Goal: Transaction & Acquisition: Purchase product/service

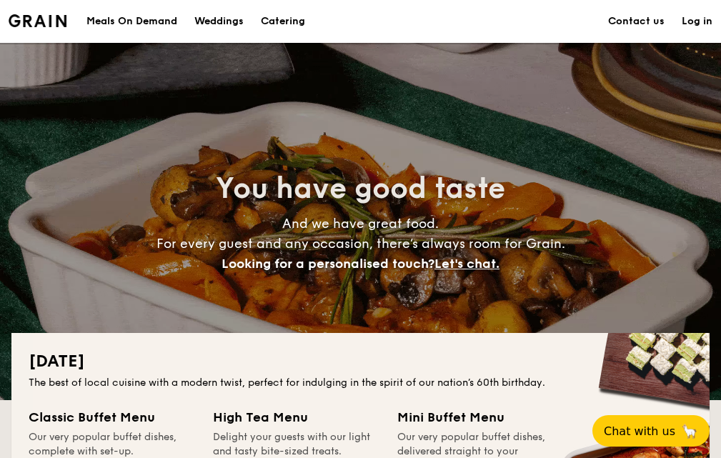
click at [699, 18] on link "Log in" at bounding box center [697, 21] width 31 height 43
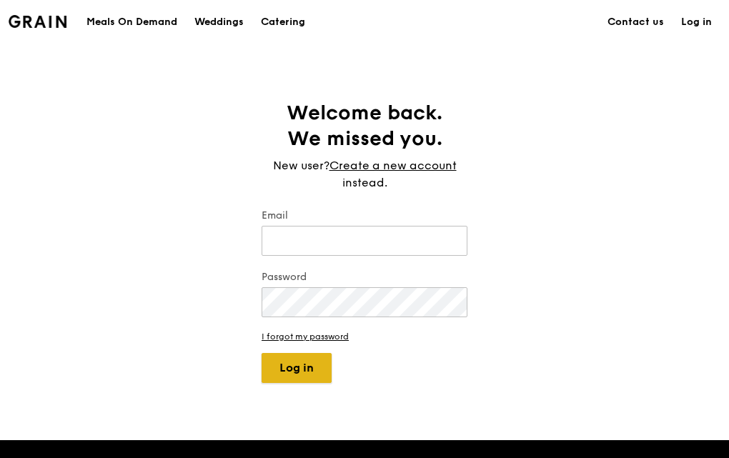
click at [313, 356] on button "Log in" at bounding box center [296, 368] width 70 height 30
click at [142, 21] on div "Meals On Demand" at bounding box center [131, 22] width 91 height 43
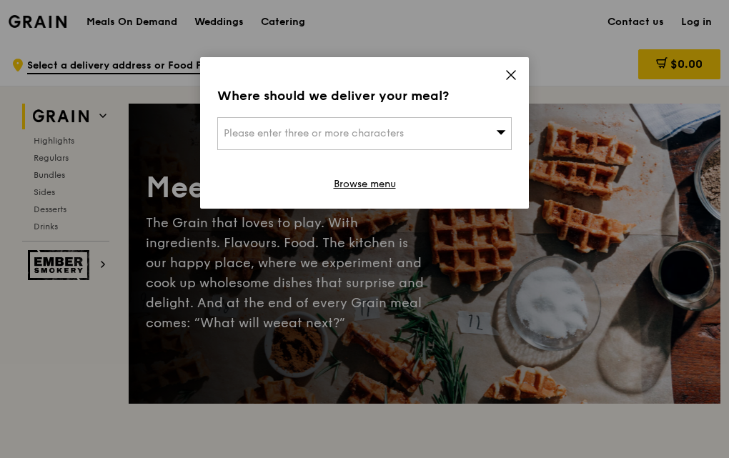
click at [480, 128] on div "Please enter three or more characters" at bounding box center [364, 133] width 294 height 33
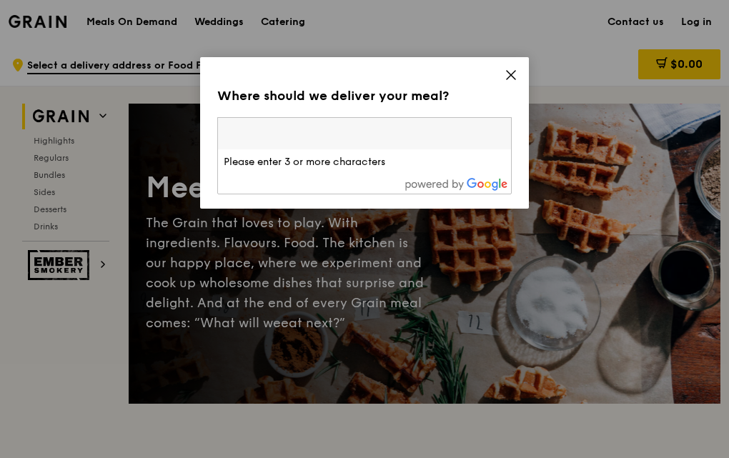
paste input "758035"
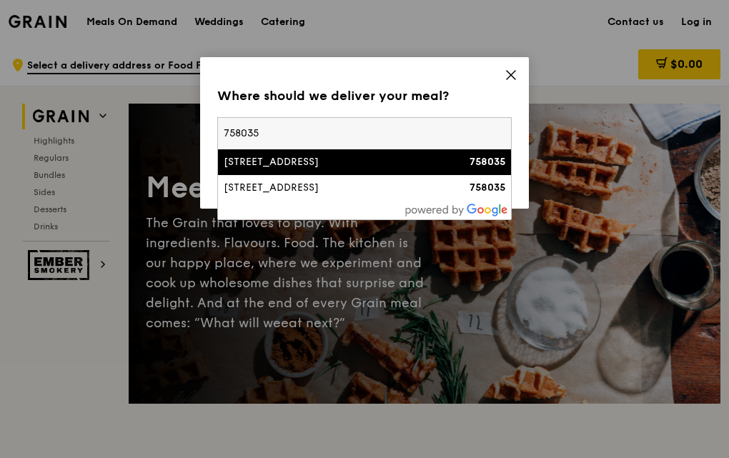
type input "758035"
click at [317, 161] on div "[STREET_ADDRESS]" at bounding box center [329, 162] width 211 height 14
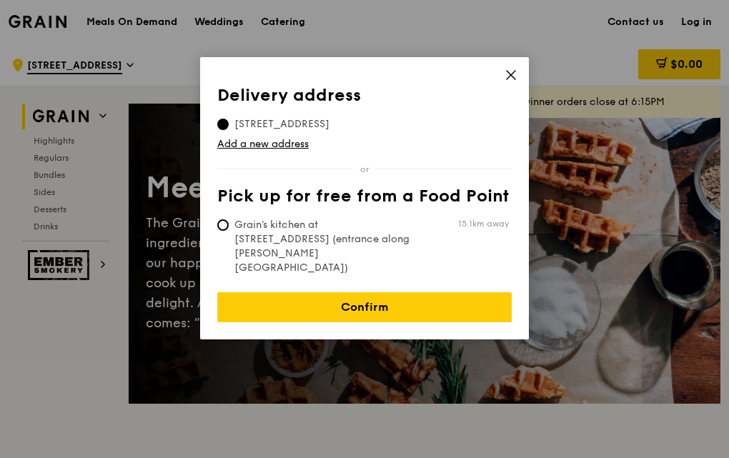
click at [504, 84] on div "Delivery address Pick up for free from a Food Point Delivery address [STREET_AD…" at bounding box center [364, 198] width 329 height 282
click at [507, 77] on icon at bounding box center [510, 75] width 13 height 13
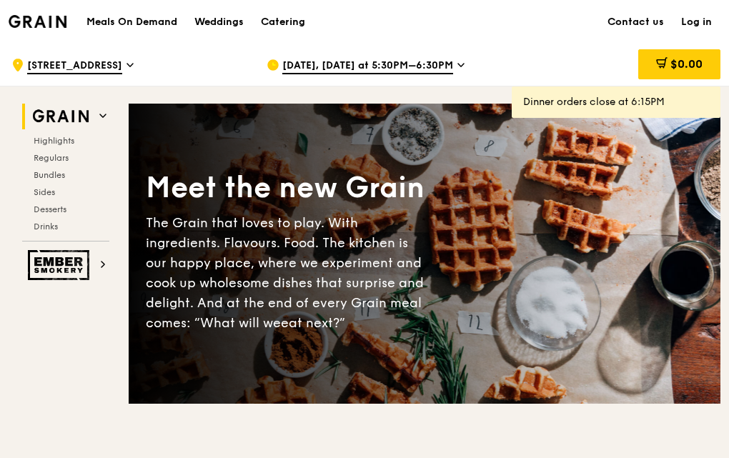
click at [102, 72] on span "[STREET_ADDRESS]" at bounding box center [74, 67] width 95 height 16
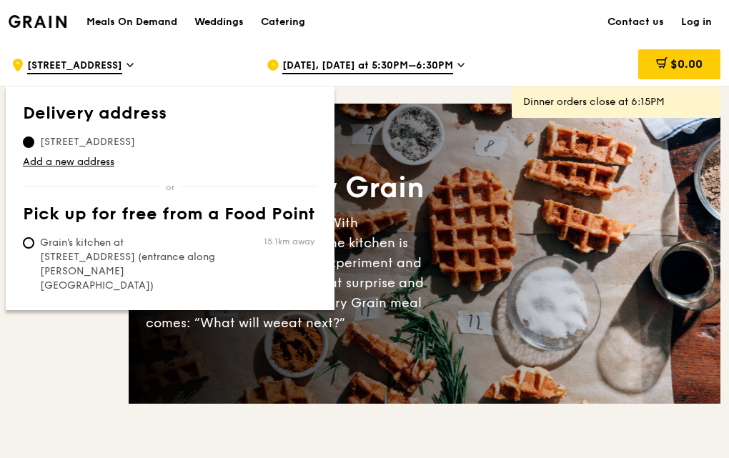
click at [48, 70] on span "[STREET_ADDRESS]" at bounding box center [74, 67] width 95 height 16
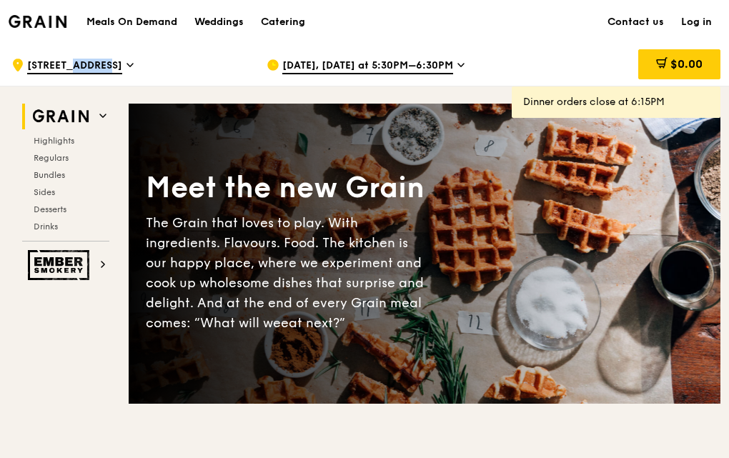
click at [46, 70] on span "[STREET_ADDRESS]" at bounding box center [74, 67] width 95 height 16
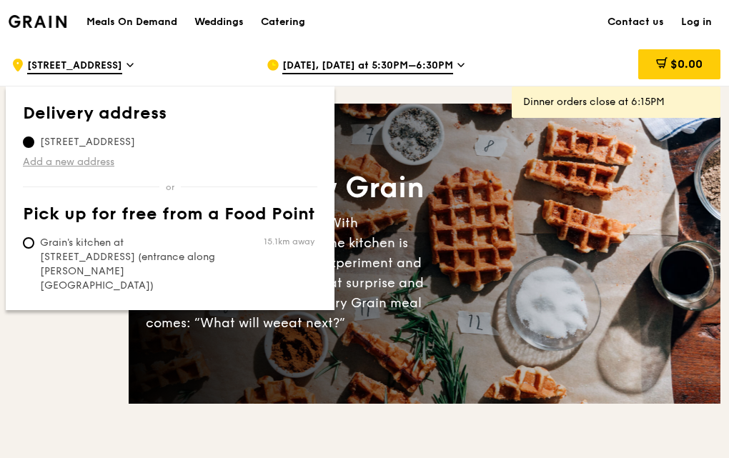
click at [40, 161] on link "Add a new address" at bounding box center [170, 162] width 294 height 14
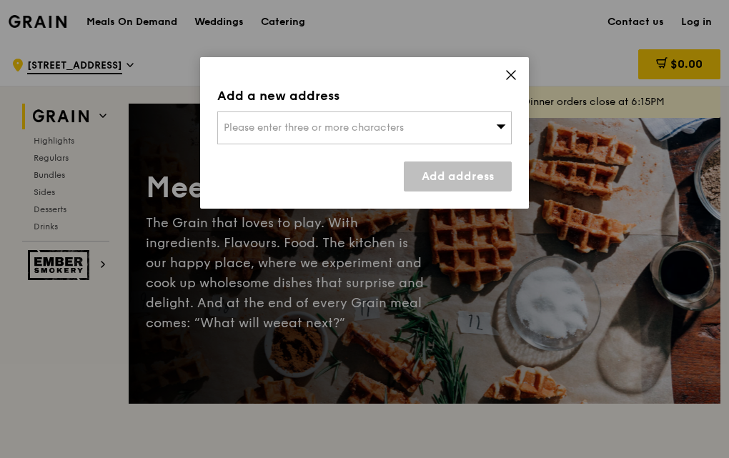
click at [276, 136] on div "Please enter three or more characters" at bounding box center [364, 127] width 294 height 33
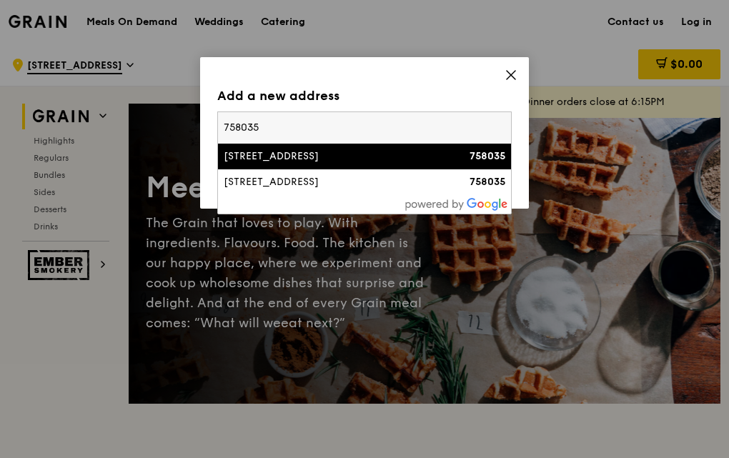
type input "758035"
drag, startPoint x: 281, startPoint y: 124, endPoint x: 151, endPoint y: 134, distance: 129.7
click at [151, 135] on div "Add a new address Please enter three or more characters 758035 [STREET_ADDRESS]…" at bounding box center [364, 229] width 729 height 458
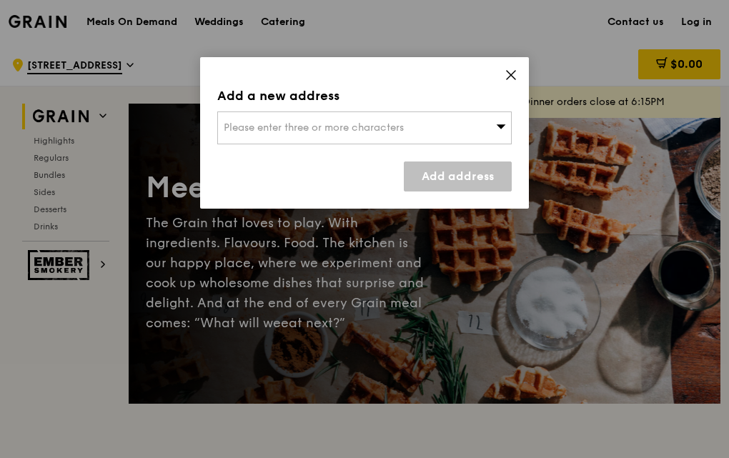
click at [368, 118] on div "Please enter three or more characters" at bounding box center [364, 127] width 294 height 33
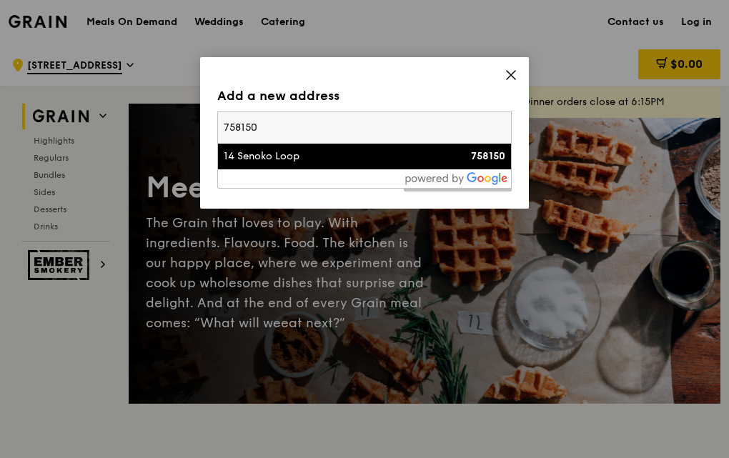
type input "758150758150"
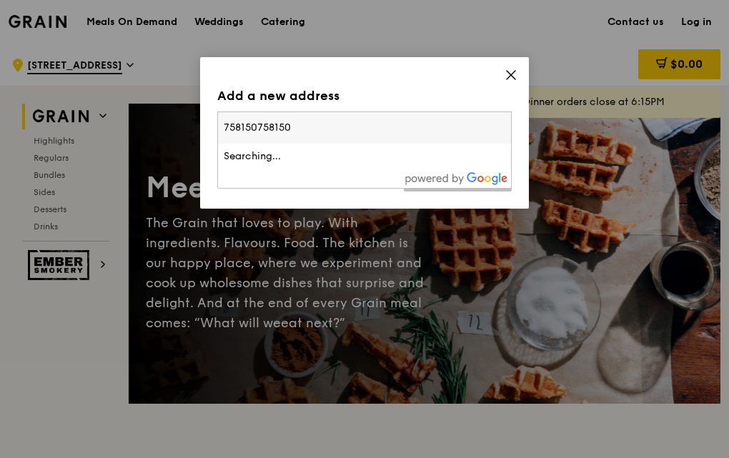
drag, startPoint x: 328, startPoint y: 126, endPoint x: 164, endPoint y: 128, distance: 163.6
click at [164, 128] on div "Add a new address Please enter three or more characters 758150758150 Searching.…" at bounding box center [364, 229] width 729 height 458
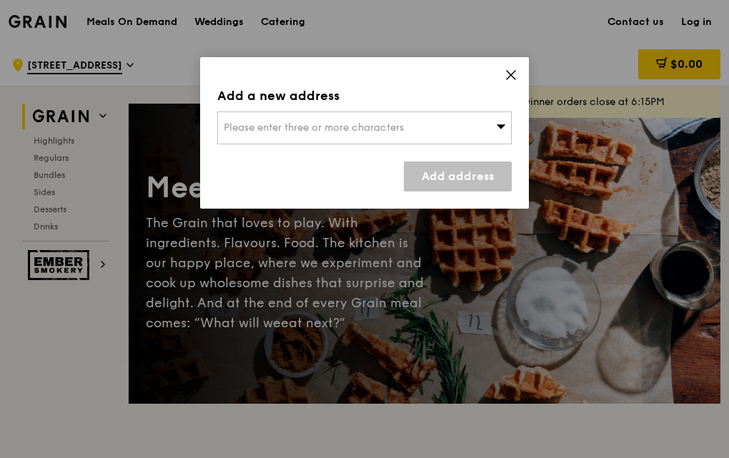
click at [260, 130] on span "Please enter three or more characters" at bounding box center [314, 127] width 180 height 12
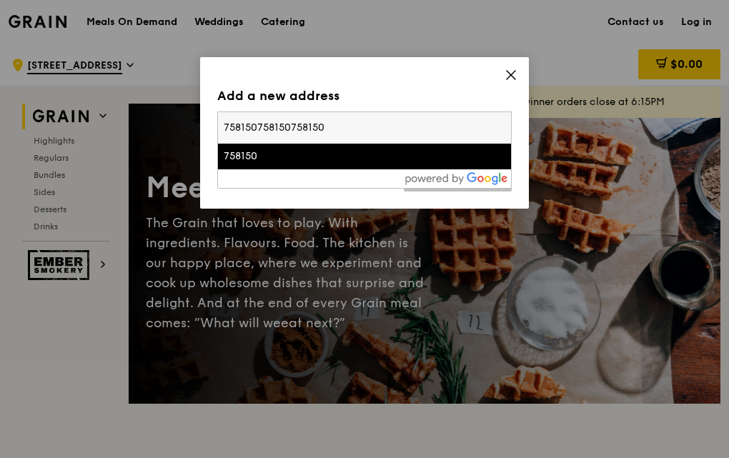
type input "758150758150758150"
click at [262, 151] on div "758150" at bounding box center [329, 156] width 211 height 14
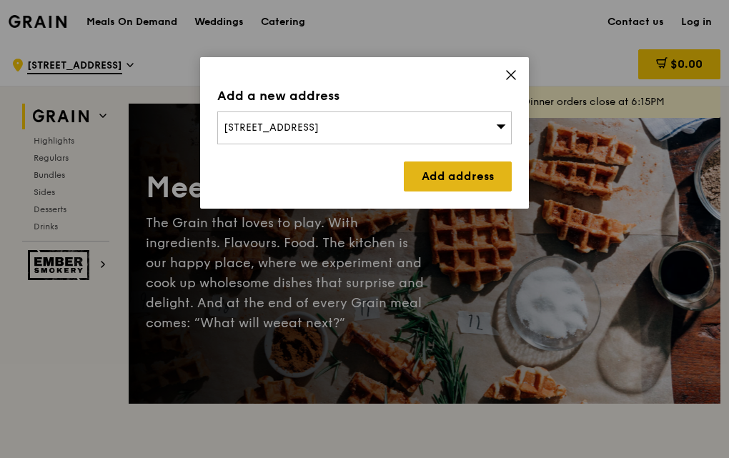
click at [456, 175] on link "Add address" at bounding box center [458, 176] width 108 height 30
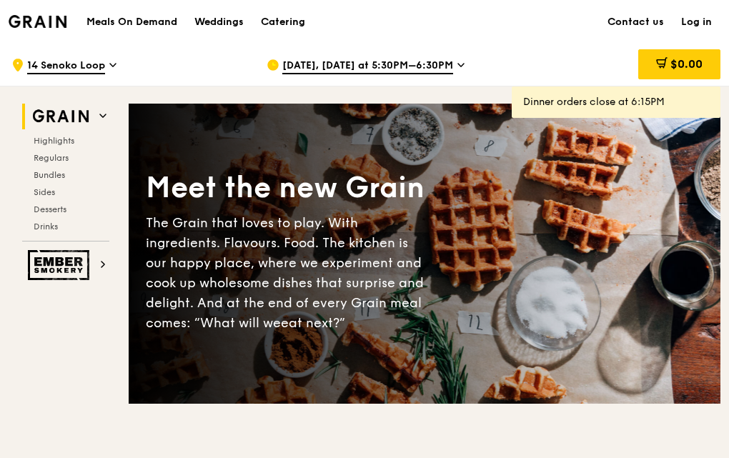
click at [327, 70] on span "[DATE], [DATE] at 5:30PM–6:30PM" at bounding box center [367, 67] width 171 height 16
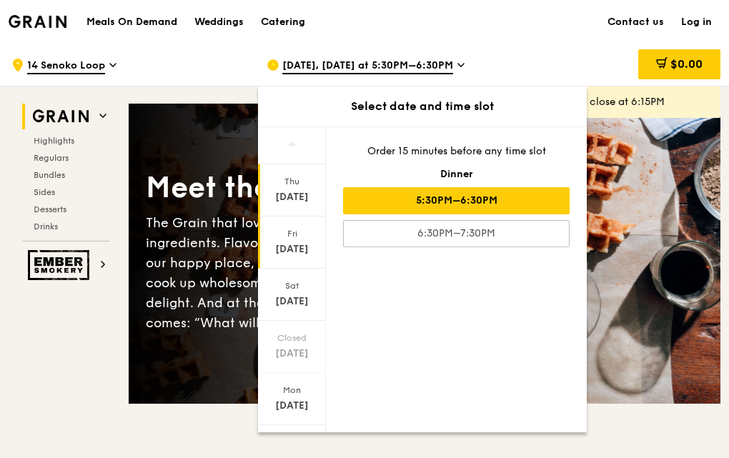
click at [298, 242] on div "[DATE]" at bounding box center [292, 249] width 64 height 14
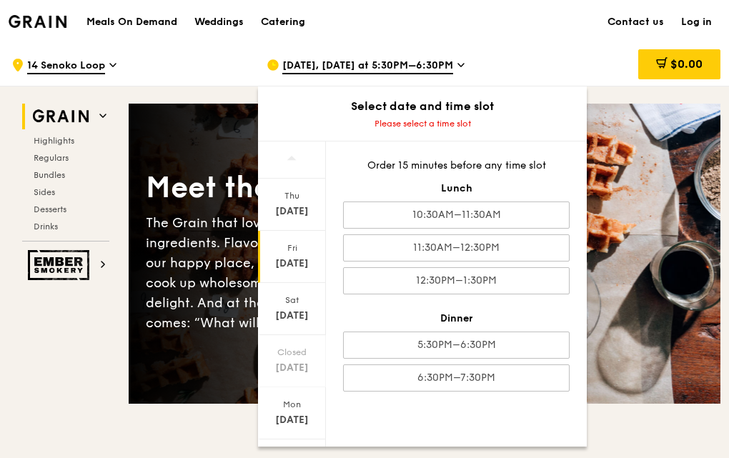
click at [284, 253] on div "Fri" at bounding box center [292, 247] width 64 height 11
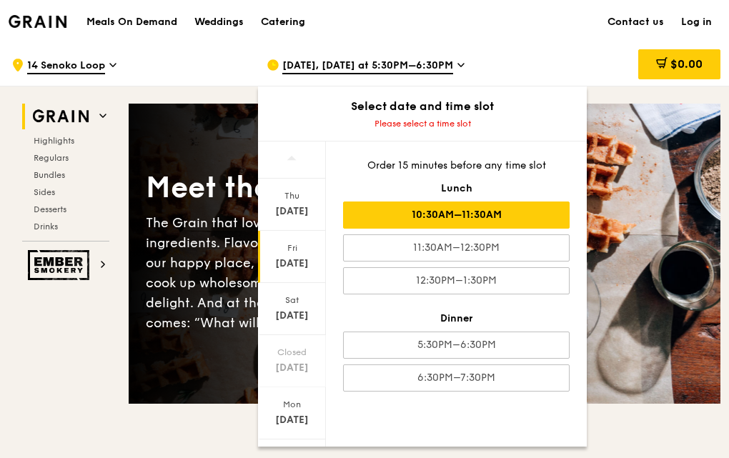
click at [433, 220] on div "10:30AM–11:30AM" at bounding box center [456, 214] width 226 height 27
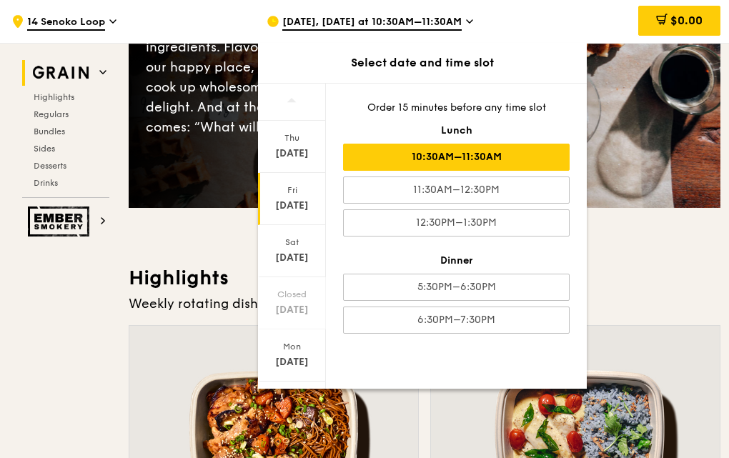
scroll to position [143, 0]
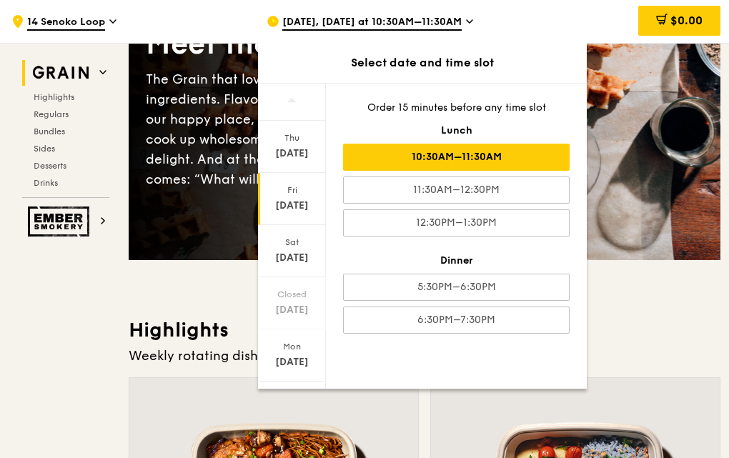
click at [522, 50] on div "Select date and time slot" at bounding box center [422, 63] width 329 height 40
click at [543, 14] on div "$0.00" at bounding box center [619, 21] width 201 height 43
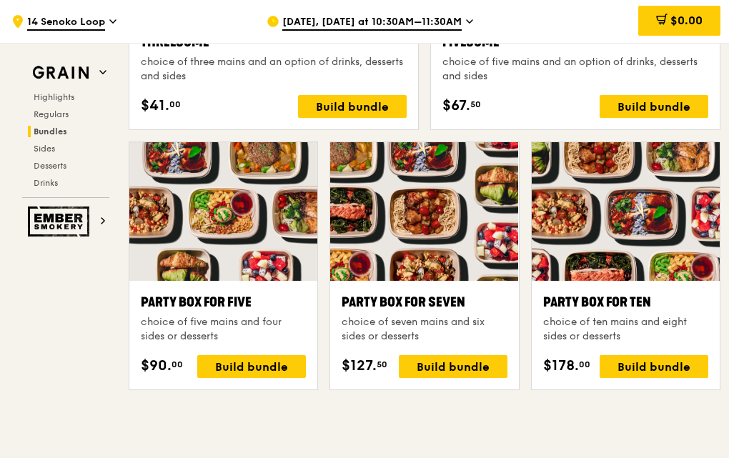
scroll to position [2756, 0]
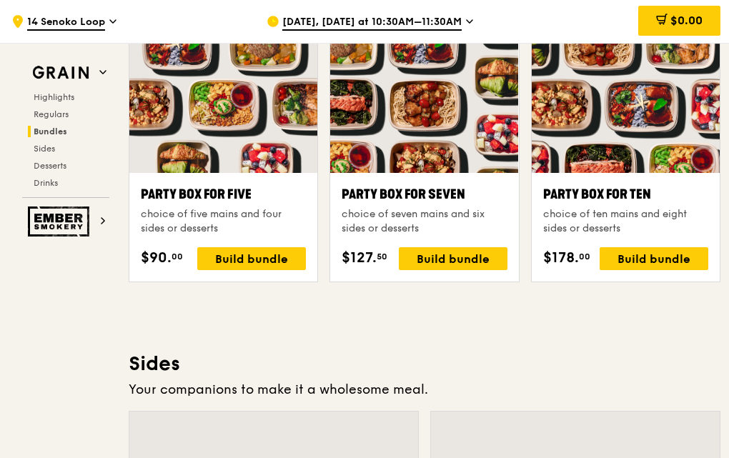
click at [560, 203] on div "Party Box for Ten" at bounding box center [625, 194] width 165 height 20
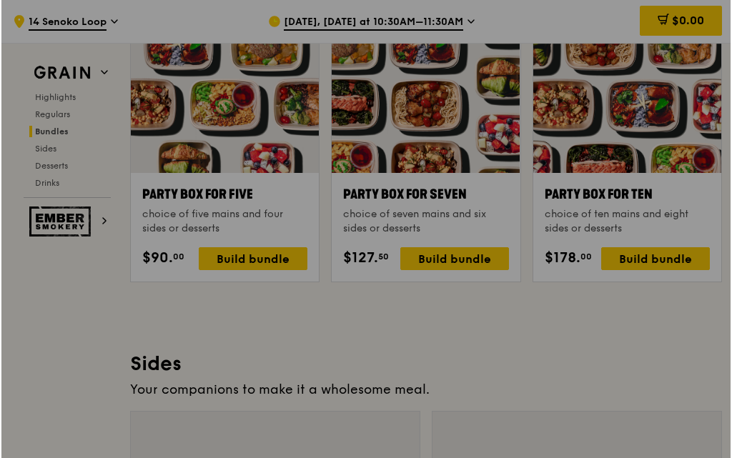
scroll to position [2757, 0]
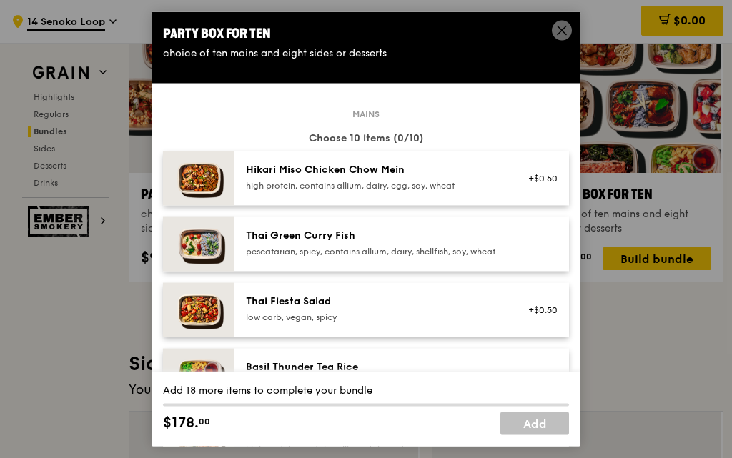
click at [296, 192] on div "Hikari Miso Chicken Chow Mein high protein, contains allium, dairy, egg, soy, w…" at bounding box center [374, 177] width 274 height 31
click at [163, 167] on div "2x" at bounding box center [162, 169] width 16 height 16
click at [524, 184] on link "Remove" at bounding box center [540, 185] width 33 height 10
click at [525, 184] on div "+$0.50" at bounding box center [538, 177] width 55 height 31
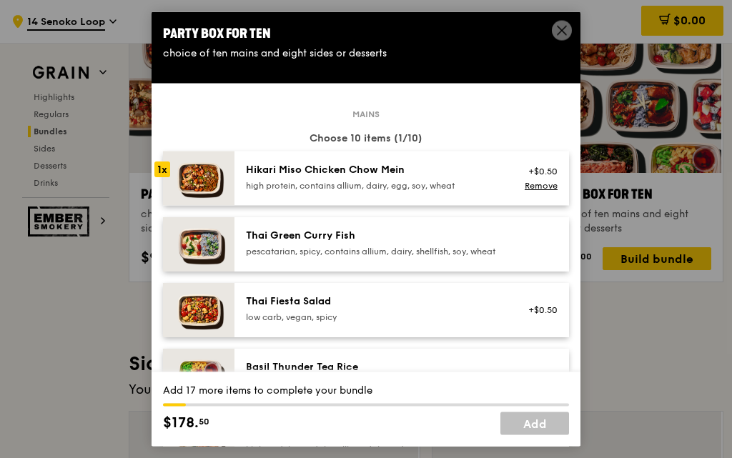
click at [525, 184] on link "Remove" at bounding box center [540, 185] width 33 height 10
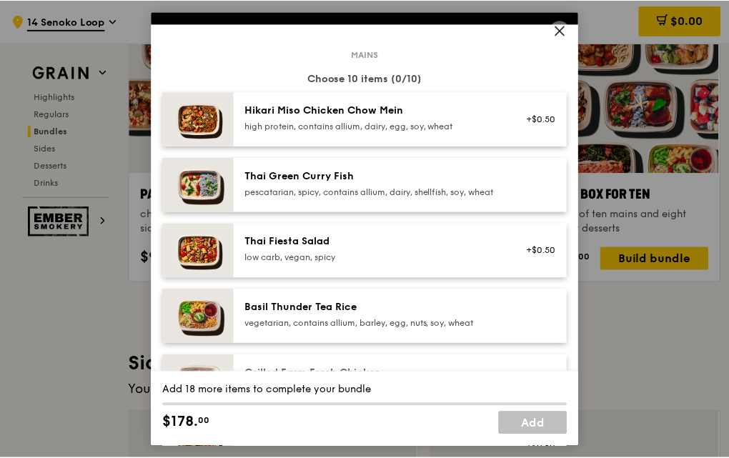
scroll to position [0, 0]
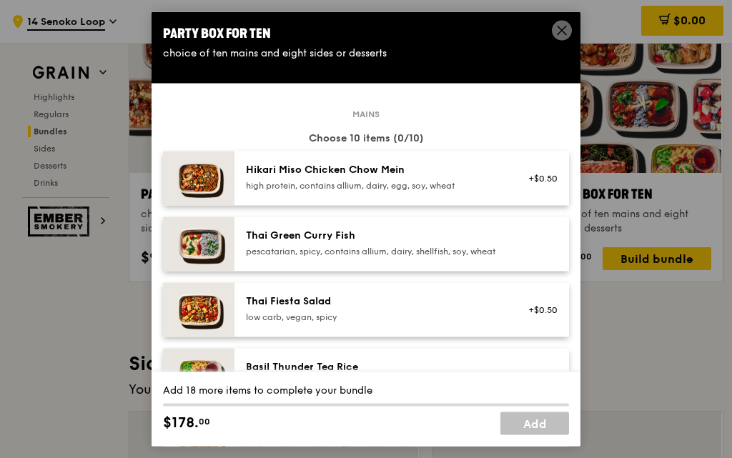
click at [559, 31] on icon at bounding box center [561, 30] width 13 height 13
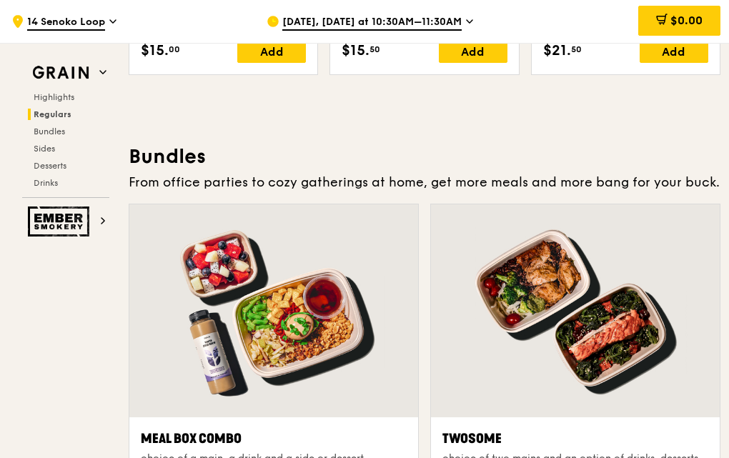
scroll to position [2186, 0]
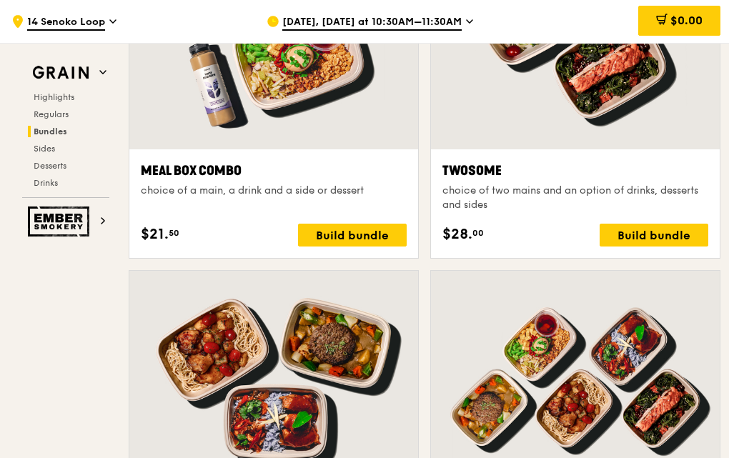
click at [420, 261] on div "Meal Box Combo choice of a main, a drink and a side or dessert $21. 50 Build bu…" at bounding box center [274, 103] width 302 height 334
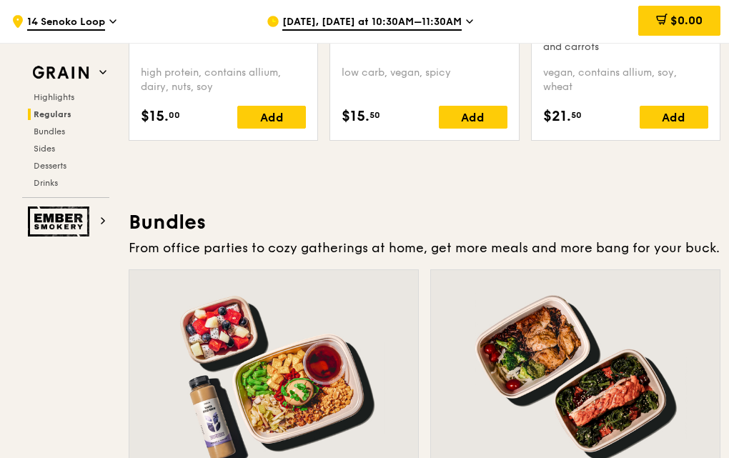
scroll to position [1828, 0]
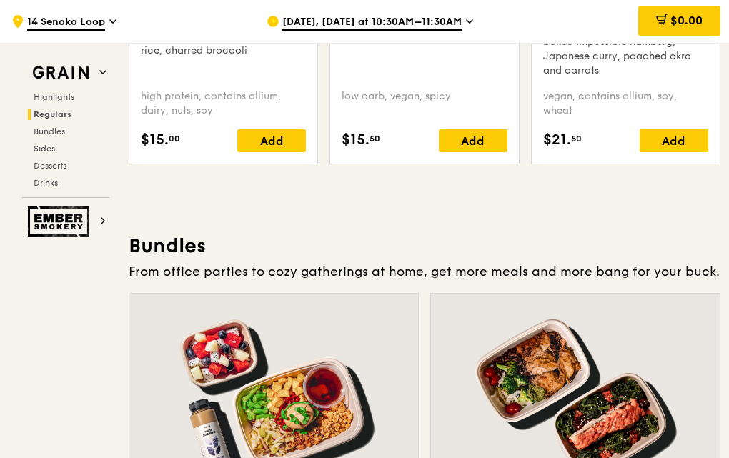
drag, startPoint x: 424, startPoint y: 261, endPoint x: 396, endPoint y: 229, distance: 43.1
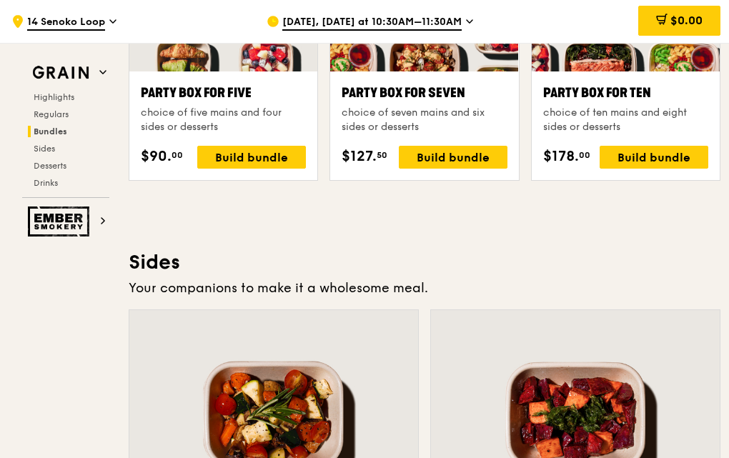
scroll to position [2786, 0]
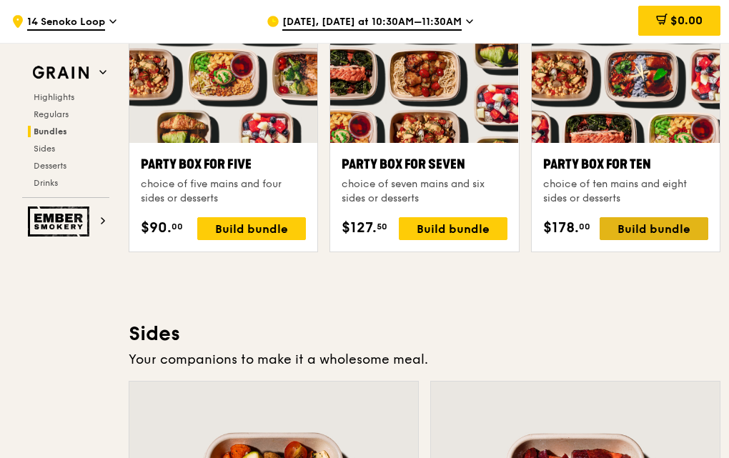
click at [682, 226] on div "Build bundle" at bounding box center [653, 228] width 109 height 23
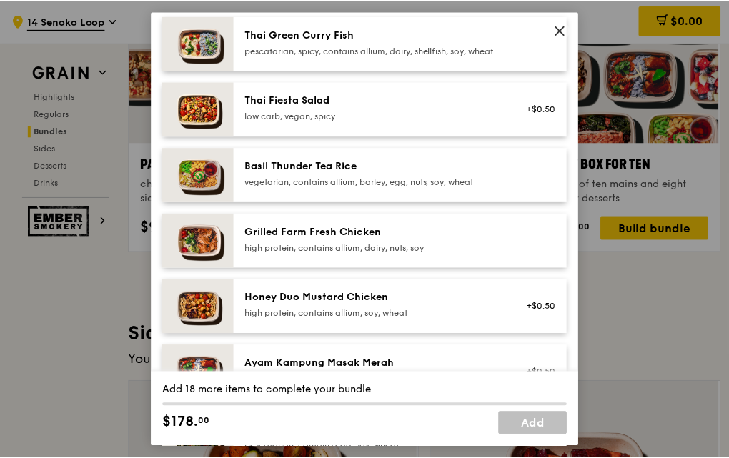
scroll to position [0, 0]
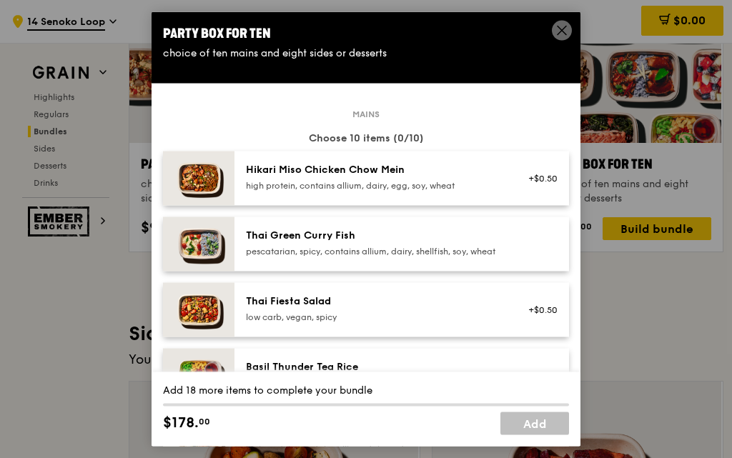
click at [392, 256] on div "pescatarian, spicy, contains allium, dairy, shellfish, soy, wheat" at bounding box center [374, 250] width 256 height 11
click at [557, 29] on icon at bounding box center [561, 30] width 13 height 13
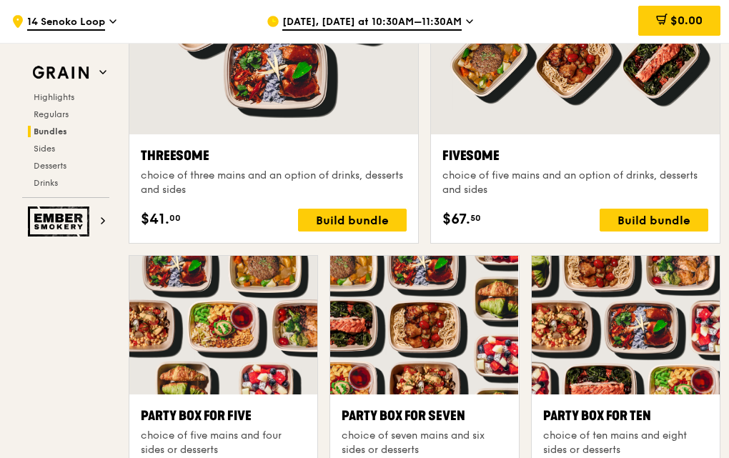
scroll to position [2644, 0]
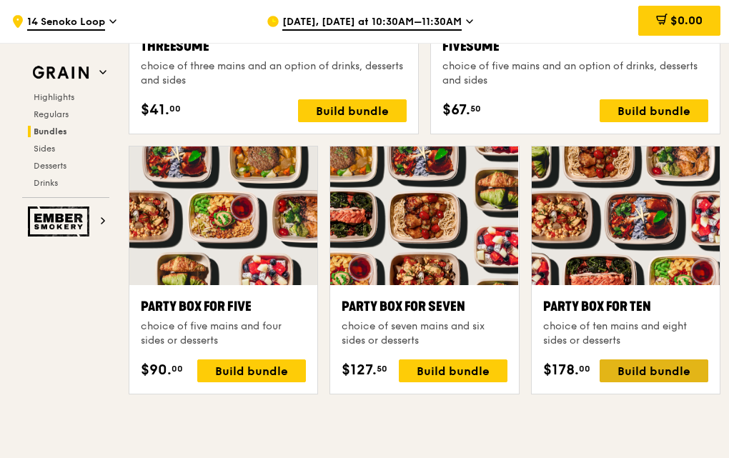
click at [642, 371] on div "Build bundle" at bounding box center [653, 370] width 109 height 23
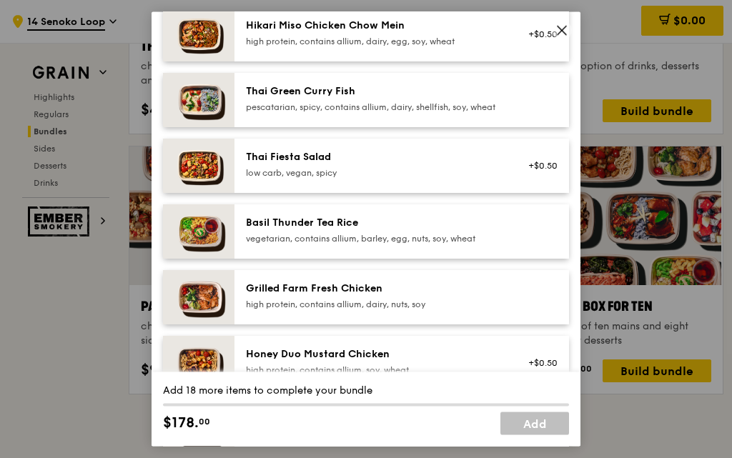
scroll to position [0, 0]
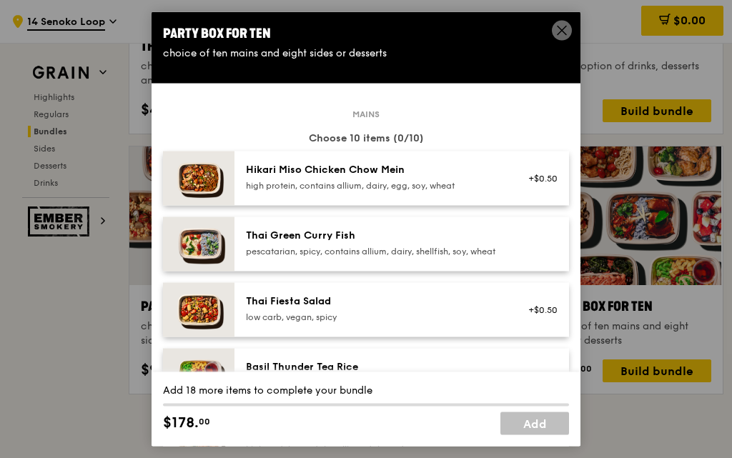
click at [357, 201] on div "Hikari Miso Chicken Chow Mein high protein, contains allium, dairy, egg, soy, w…" at bounding box center [401, 178] width 334 height 54
drag, startPoint x: 357, startPoint y: 201, endPoint x: 503, endPoint y: 114, distance: 170.2
click at [503, 114] on div "Mains" at bounding box center [366, 113] width 406 height 1
click at [376, 192] on div "Hikari Miso Chicken Chow Mein high protein, contains allium, dairy, egg, soy, w…" at bounding box center [374, 177] width 274 height 31
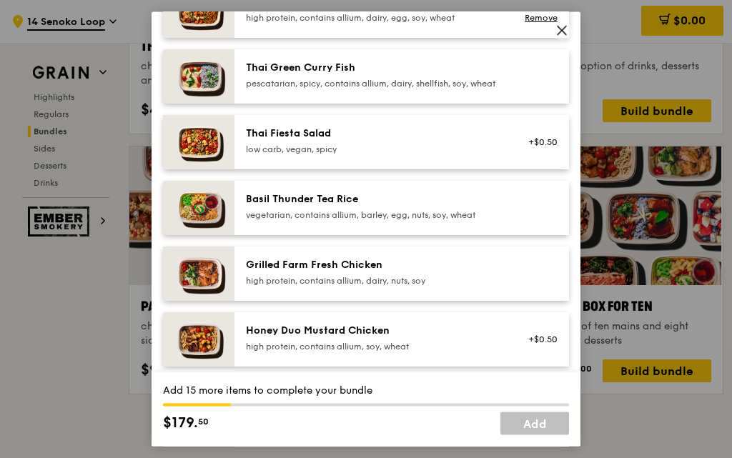
scroll to position [143, 0]
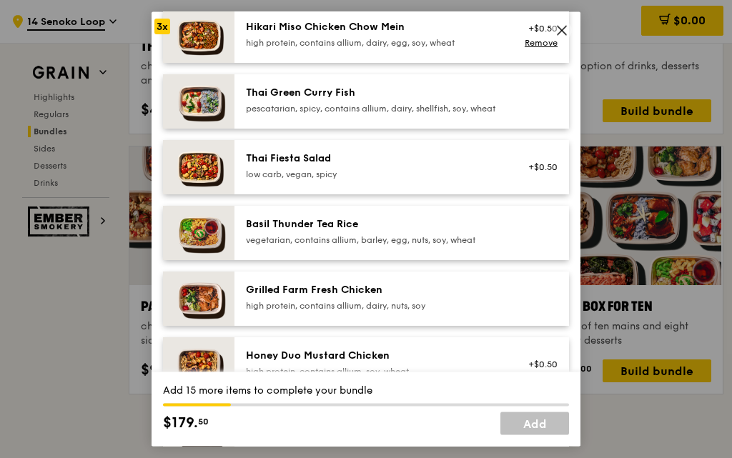
click at [371, 311] on div "high protein, contains allium, dairy, nuts, soy" at bounding box center [374, 304] width 256 height 11
click at [370, 311] on div "high protein, contains allium, dairy, nuts, soy" at bounding box center [374, 304] width 256 height 11
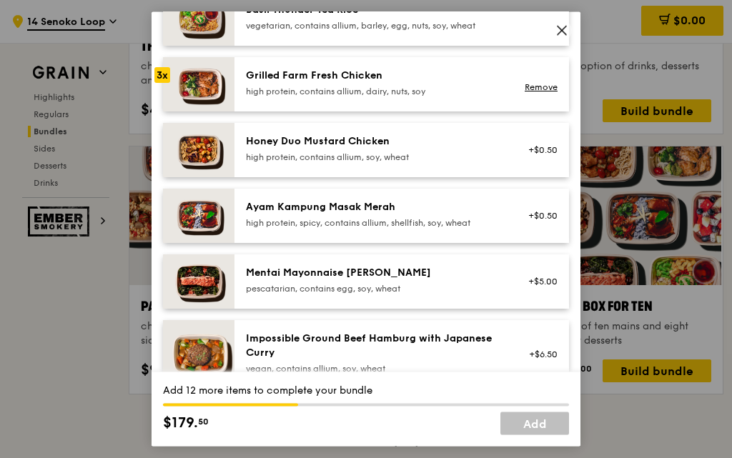
scroll to position [429, 0]
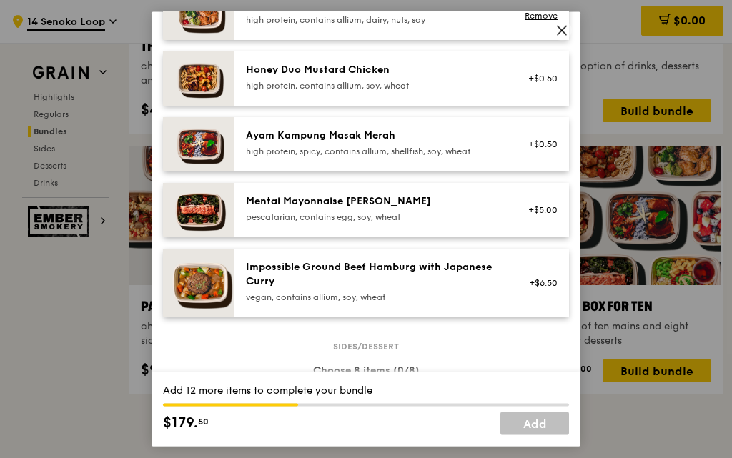
click at [356, 222] on div "pescatarian, contains egg, soy, wheat" at bounding box center [374, 216] width 256 height 11
click at [539, 221] on link "Remove" at bounding box center [540, 216] width 33 height 10
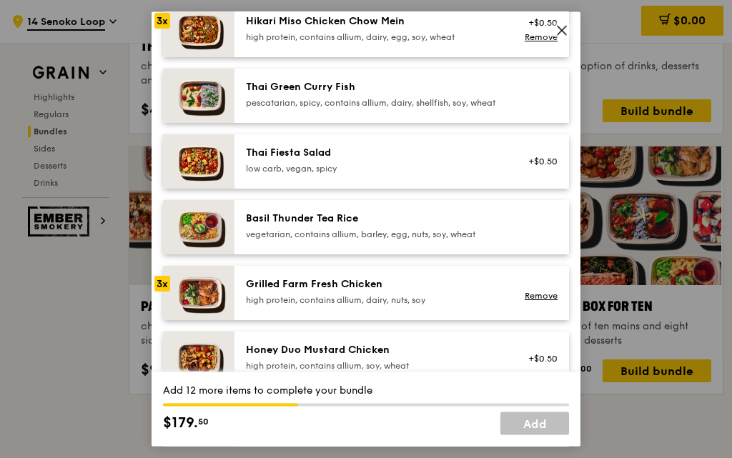
scroll to position [143, 0]
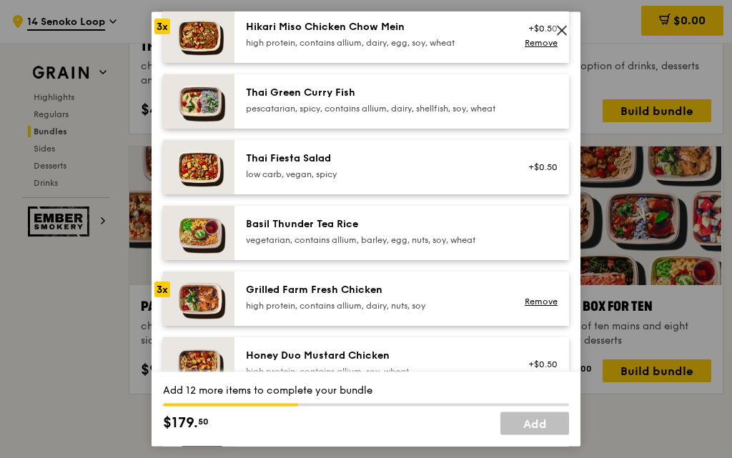
click at [369, 113] on div "pescatarian, spicy, contains allium, dairy, shellfish, soy, wheat" at bounding box center [374, 107] width 256 height 11
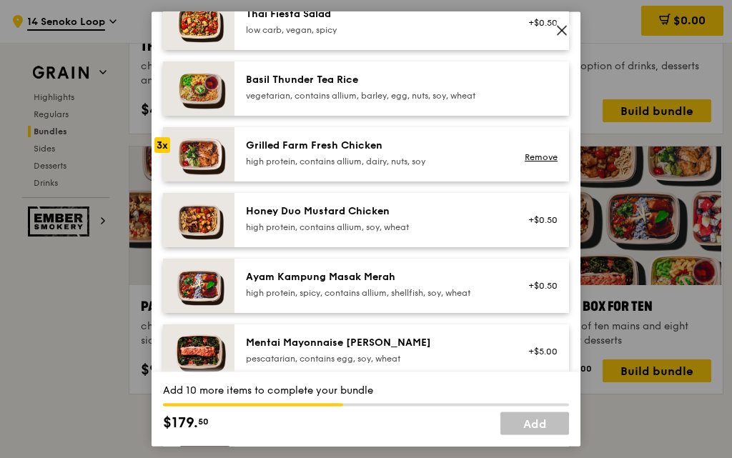
scroll to position [286, 0]
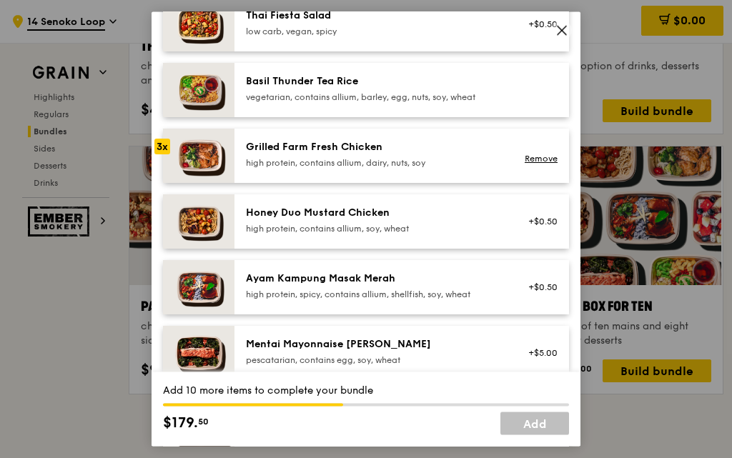
click at [392, 234] on div "high protein, contains allium, soy, wheat" at bounding box center [374, 227] width 256 height 11
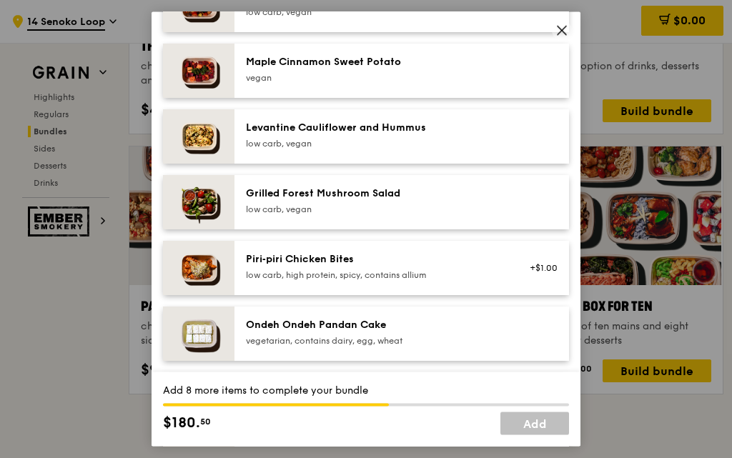
scroll to position [857, 0]
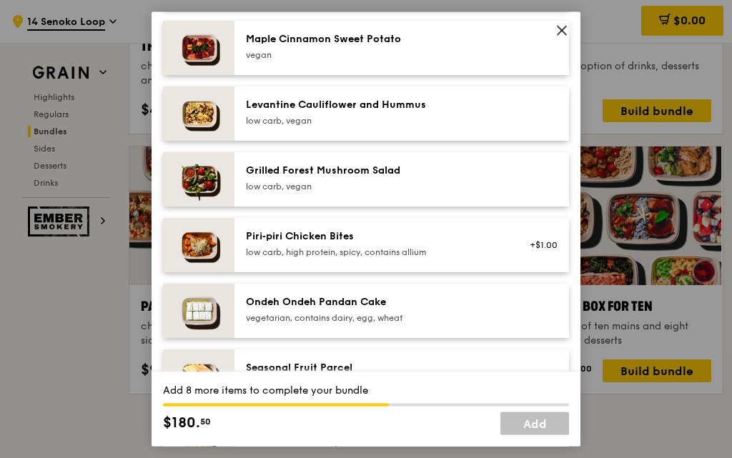
click at [403, 309] on div "Ondeh Ondeh Pandan Cake" at bounding box center [374, 301] width 256 height 14
click at [397, 309] on div "Ondeh Ondeh Pandan Cake" at bounding box center [374, 301] width 256 height 14
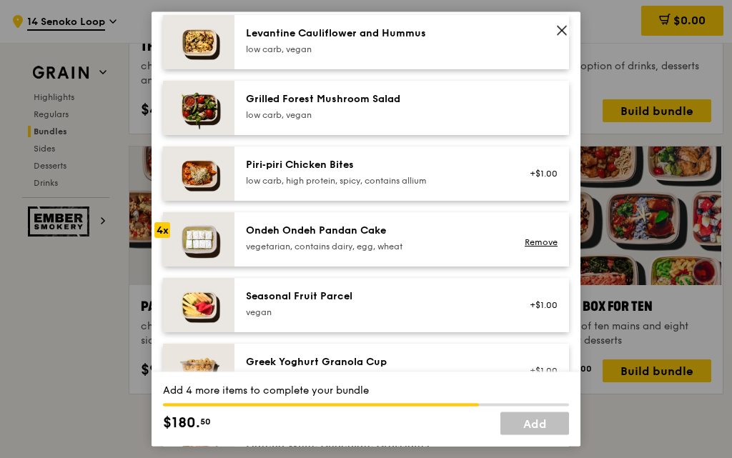
scroll to position [1000, 0]
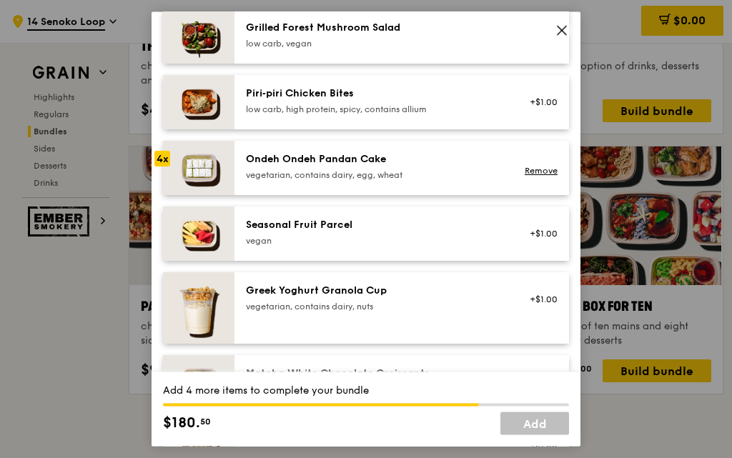
click at [369, 231] on div "Seasonal Fruit Parcel" at bounding box center [374, 224] width 256 height 14
click at [368, 231] on div "Seasonal Fruit Parcel" at bounding box center [374, 224] width 256 height 14
click at [367, 231] on div "Seasonal Fruit Parcel" at bounding box center [374, 224] width 256 height 14
drag, startPoint x: 367, startPoint y: 247, endPoint x: 377, endPoint y: 249, distance: 10.1
click at [367, 246] on div "vegan" at bounding box center [374, 239] width 256 height 11
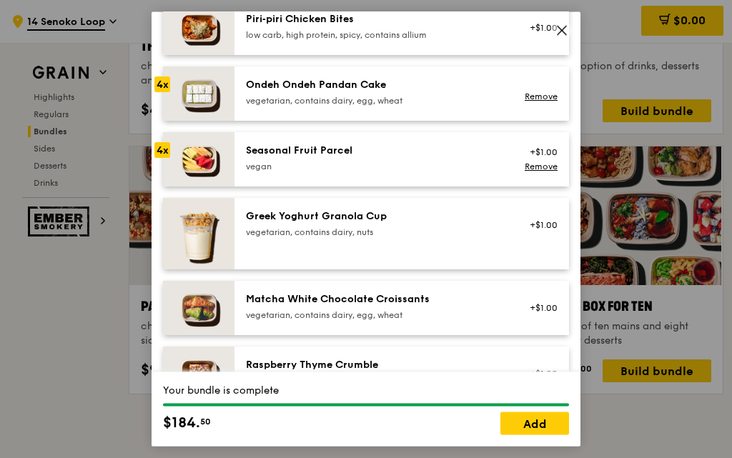
scroll to position [1072, 0]
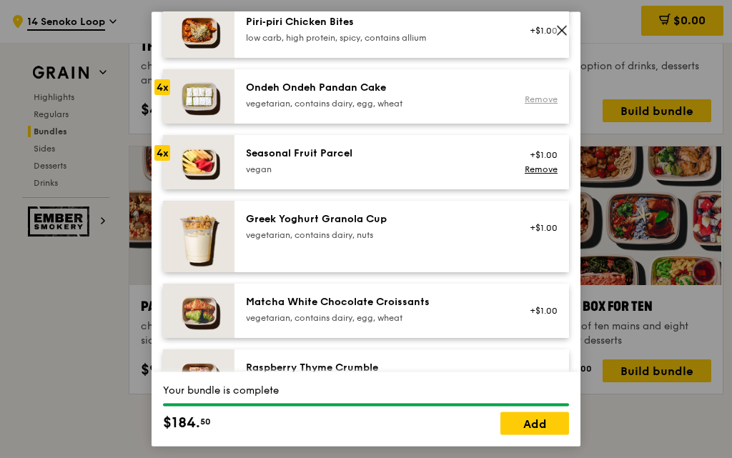
click at [525, 104] on link "Remove" at bounding box center [540, 99] width 33 height 10
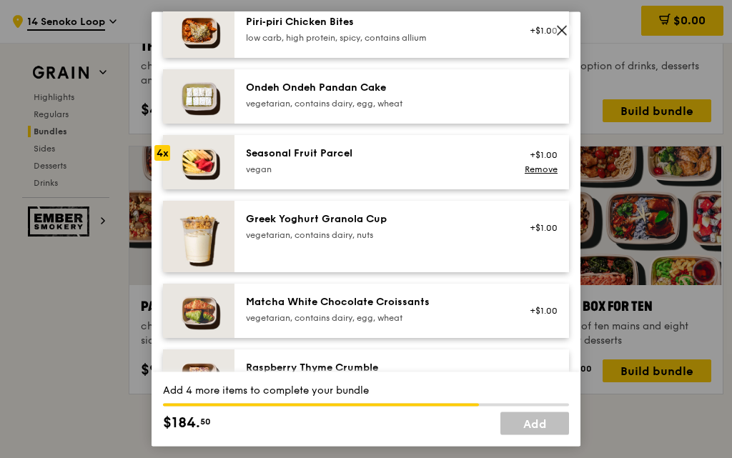
click at [437, 94] on div "Ondeh Ondeh Pandan Cake" at bounding box center [374, 87] width 256 height 14
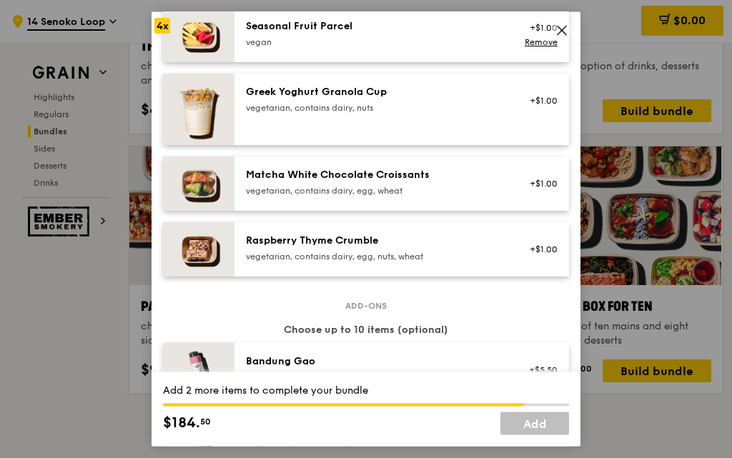
scroll to position [1215, 0]
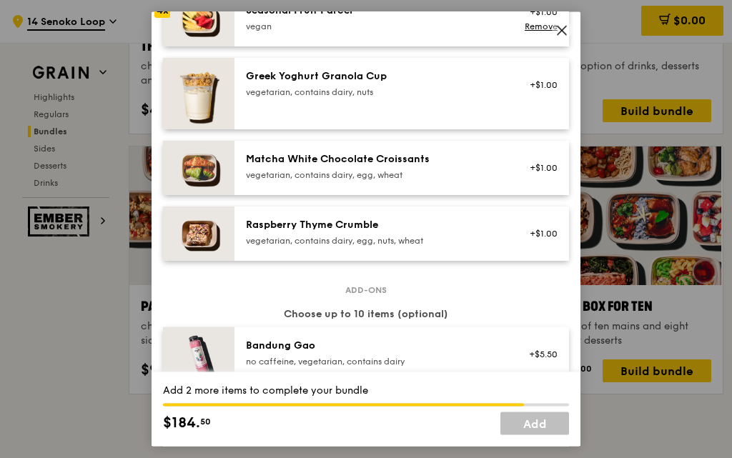
click at [409, 180] on div "vegetarian, contains dairy, egg, wheat" at bounding box center [374, 174] width 256 height 11
click at [410, 180] on div "vegetarian, contains dairy, egg, wheat" at bounding box center [374, 174] width 256 height 11
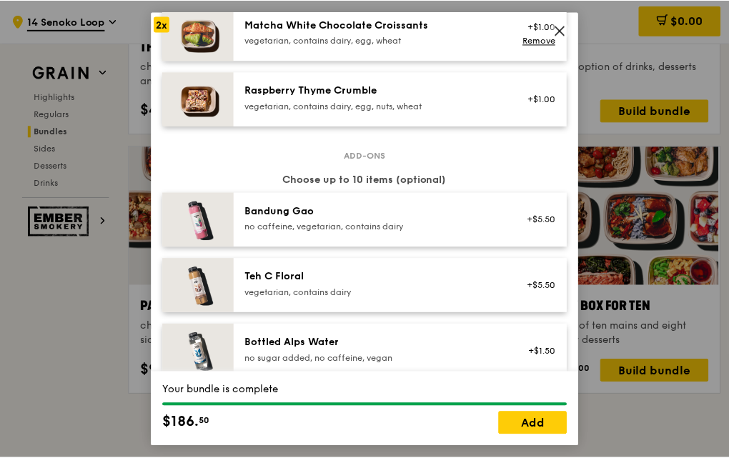
scroll to position [1357, 0]
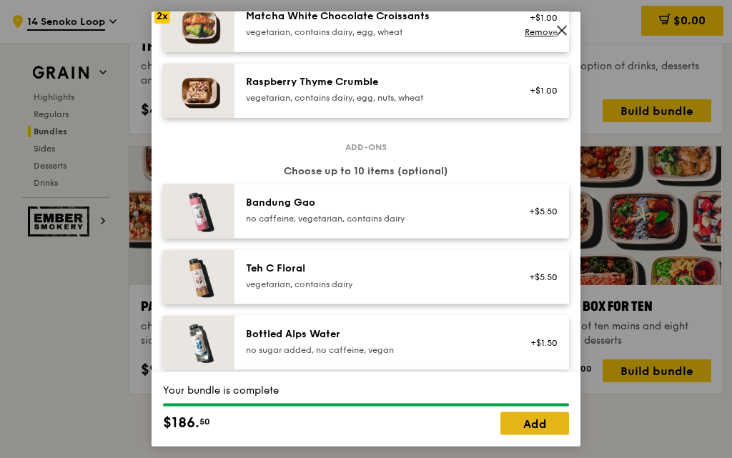
click at [538, 419] on link "Add" at bounding box center [534, 423] width 69 height 23
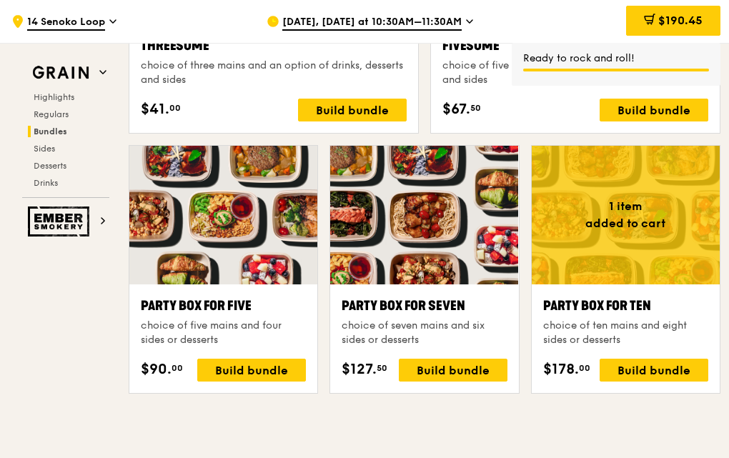
click at [1, 352] on div "Grain Highlights Regulars Bundles Sides Desserts Drinks Ember Smokery Meet the …" at bounding box center [364, 314] width 729 height 5746
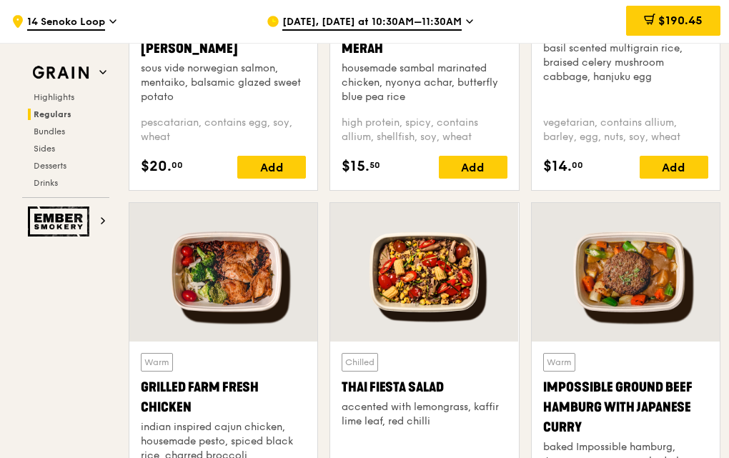
scroll to position [1287, 0]
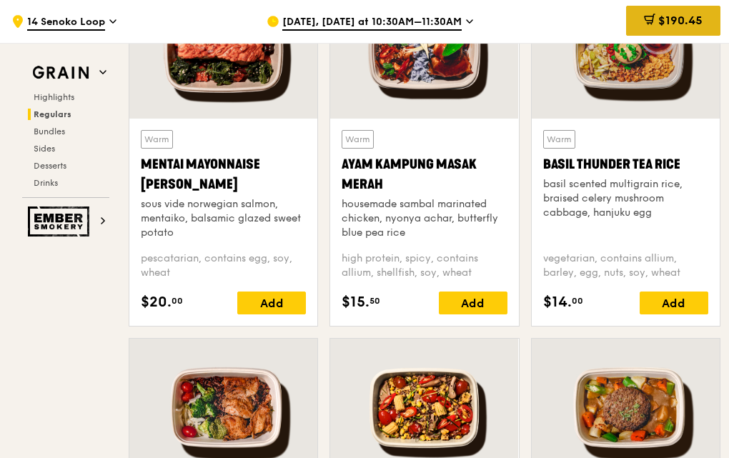
click at [652, 14] on icon at bounding box center [649, 19] width 11 height 11
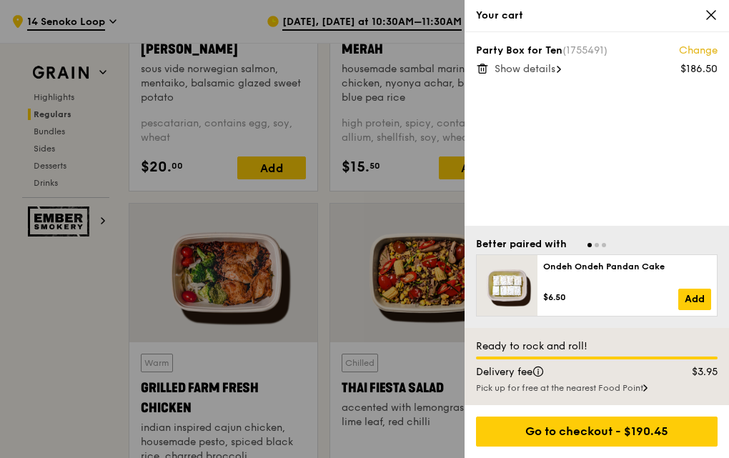
scroll to position [1430, 0]
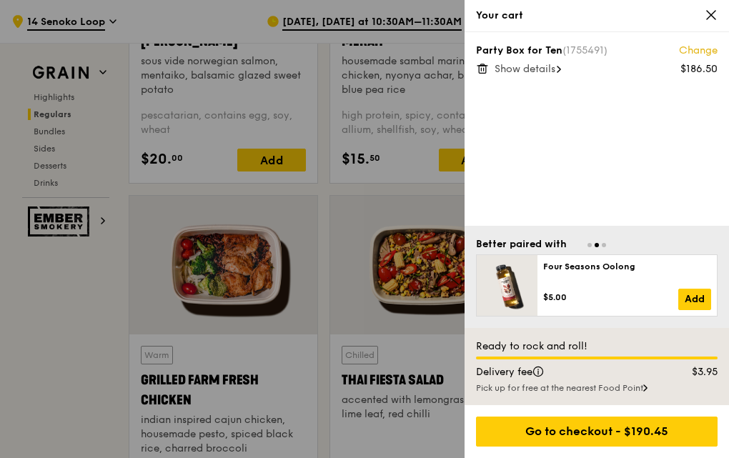
click at [544, 70] on span "Show details" at bounding box center [524, 69] width 61 height 12
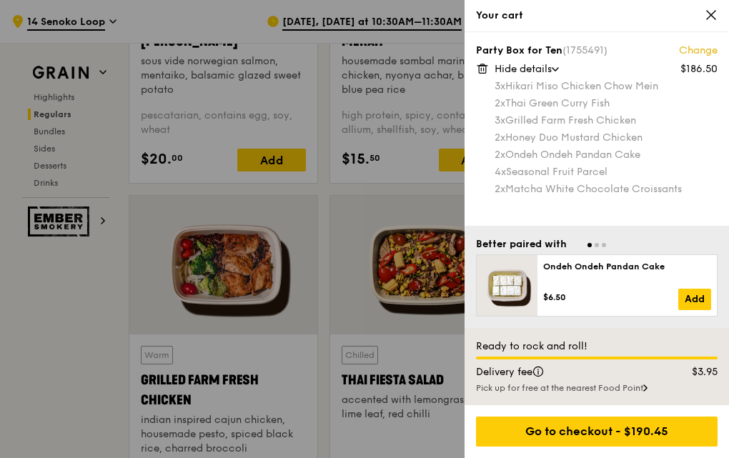
click at [709, 19] on icon at bounding box center [710, 15] width 13 height 13
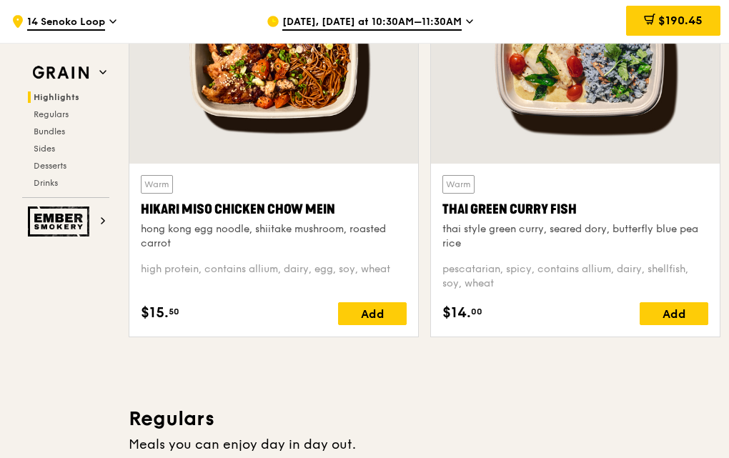
scroll to position [643, 0]
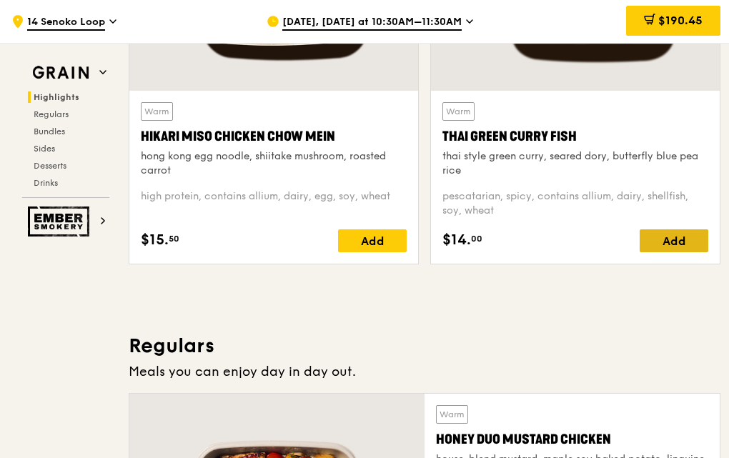
click at [649, 231] on div "Add" at bounding box center [673, 240] width 69 height 23
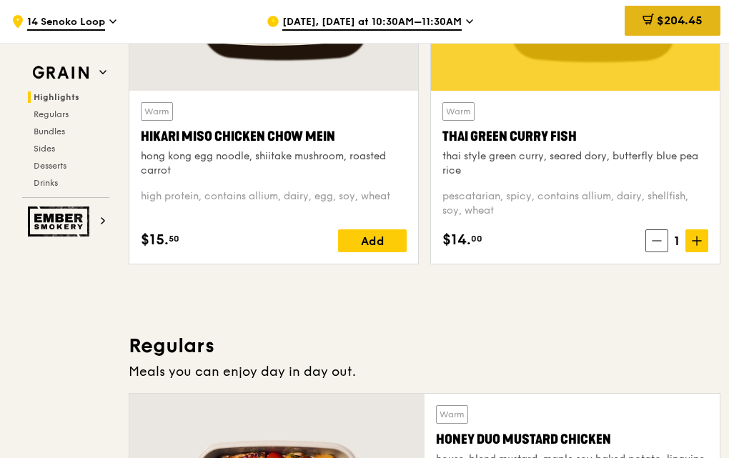
click at [667, 27] on div "$204.45" at bounding box center [672, 21] width 96 height 30
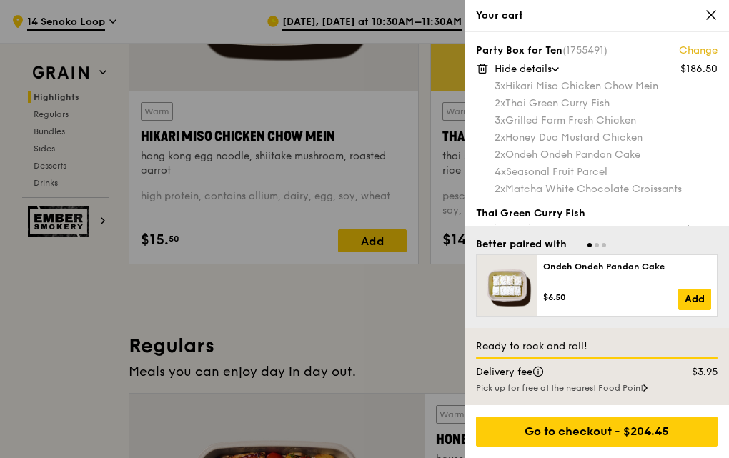
click at [505, 85] on span "3x" at bounding box center [499, 86] width 11 height 12
click at [497, 96] on div "2x Thai Green [PERSON_NAME] Fish" at bounding box center [605, 103] width 223 height 14
click at [509, 99] on div "2x Thai Green [PERSON_NAME] Fish" at bounding box center [605, 103] width 223 height 14
drag, startPoint x: 487, startPoint y: 117, endPoint x: 495, endPoint y: 117, distance: 8.6
click at [486, 117] on div "Party Box for Ten (1755491) Change $186.50 Hide details 3x Hikari Miso Chicken …" at bounding box center [596, 119] width 241 height 151
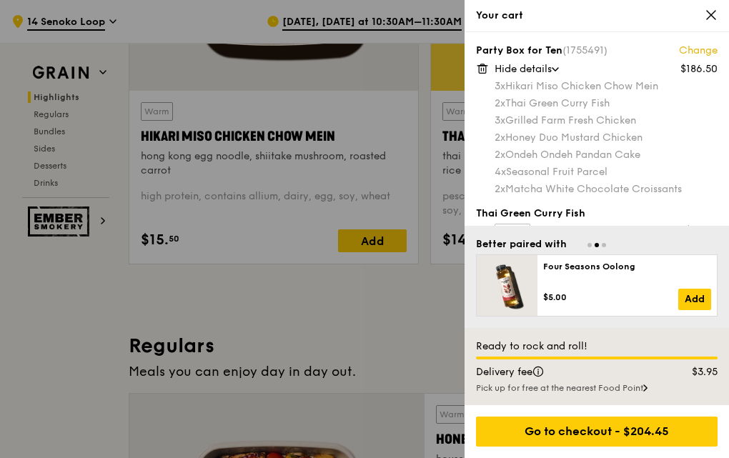
click at [504, 117] on span "3x" at bounding box center [499, 120] width 11 height 12
click at [524, 117] on div "3x Grilled Farm Fresh Chicken" at bounding box center [605, 121] width 223 height 14
click at [487, 140] on div "Party Box for Ten (1755491) Change $186.50 Hide details 3x Hikari Miso Chicken …" at bounding box center [596, 119] width 241 height 151
click at [505, 137] on span "2x" at bounding box center [499, 137] width 11 height 12
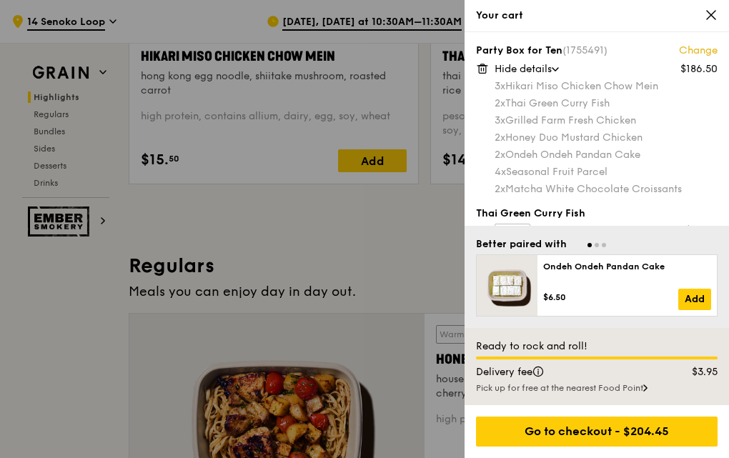
scroll to position [929, 0]
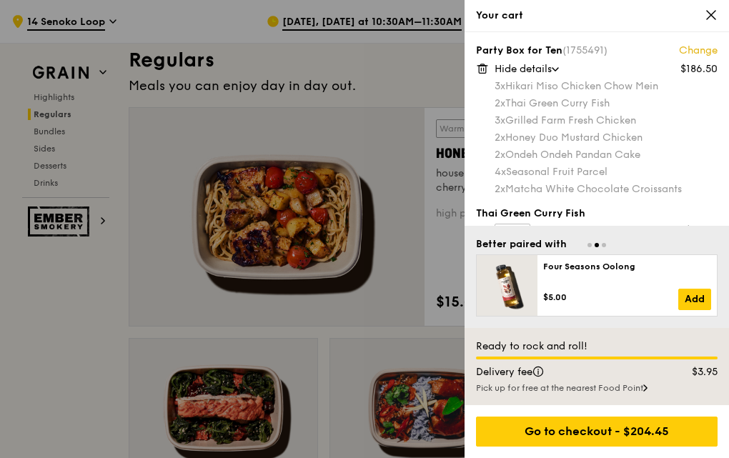
click at [359, 330] on div at bounding box center [364, 229] width 729 height 458
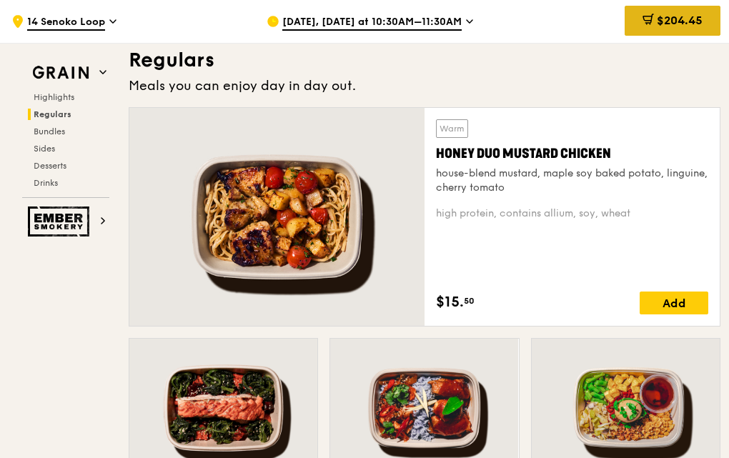
click at [679, 31] on div "$204.45" at bounding box center [672, 21] width 96 height 30
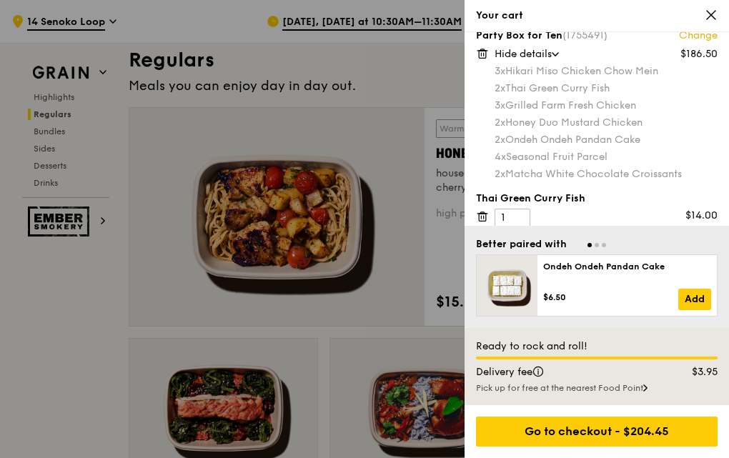
scroll to position [28, 0]
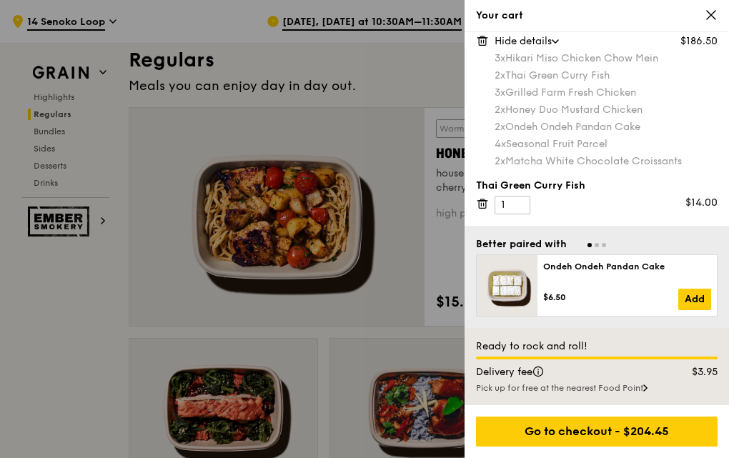
click at [394, 98] on div at bounding box center [364, 229] width 729 height 458
